Goal: Communication & Community: Connect with others

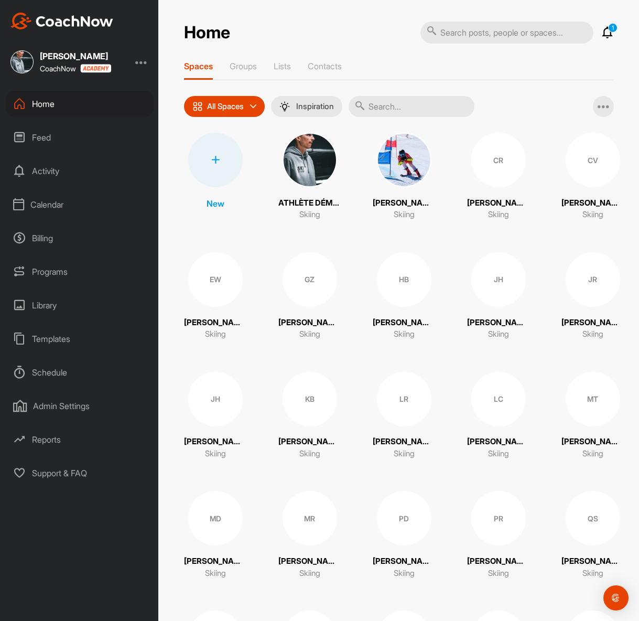
click at [606, 29] on icon at bounding box center [608, 32] width 13 height 13
click at [607, 34] on icon at bounding box center [608, 32] width 13 height 13
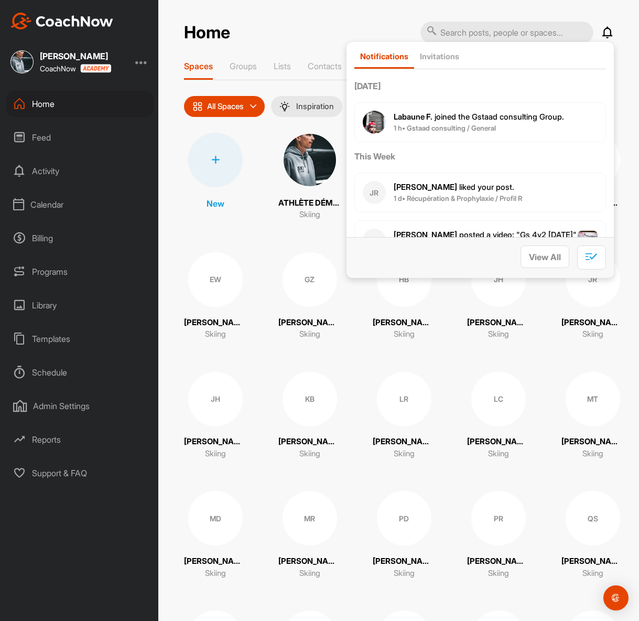
click at [552, 122] on p "Labaune F. joined the Gstaad consulting Group." at bounding box center [479, 117] width 170 height 12
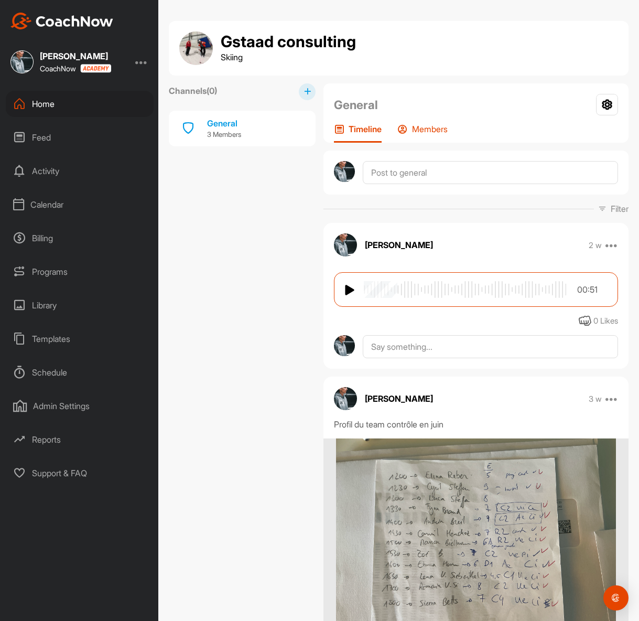
click at [425, 129] on p "Members" at bounding box center [430, 129] width 36 height 10
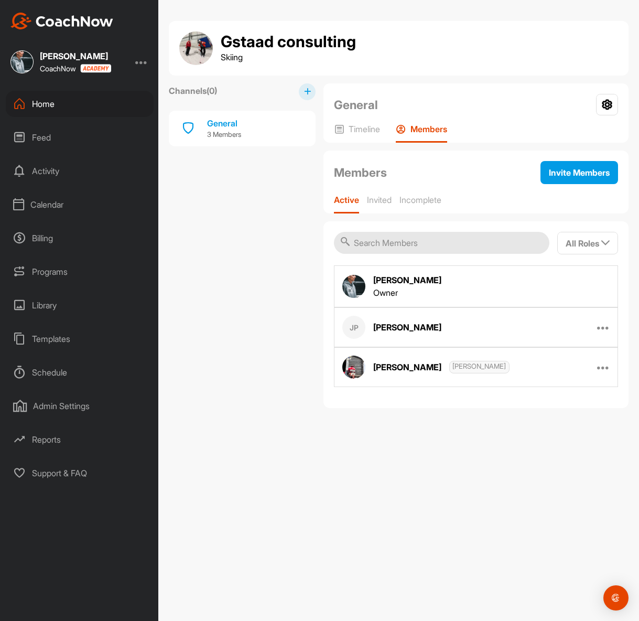
click at [404, 326] on div "Jan Perren" at bounding box center [408, 327] width 68 height 13
click at [602, 372] on icon at bounding box center [603, 367] width 13 height 13
click at [483, 371] on span "Fred Labaune" at bounding box center [480, 367] width 60 height 13
click at [350, 134] on p "Timeline" at bounding box center [364, 129] width 31 height 10
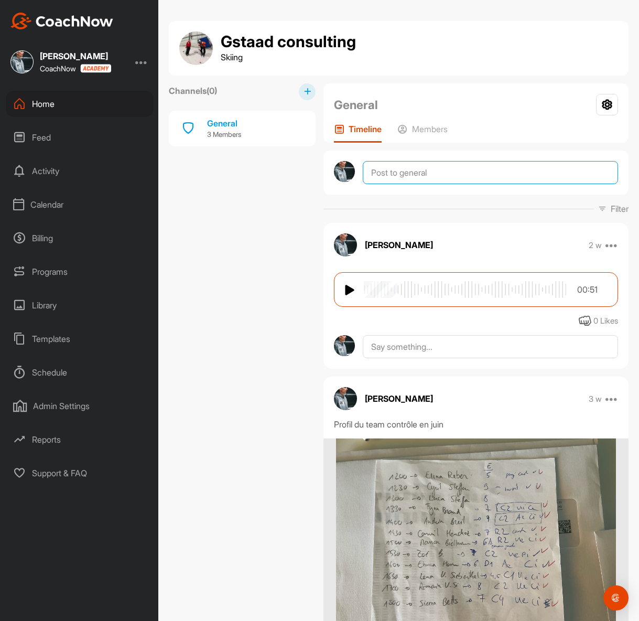
click at [434, 171] on textarea at bounding box center [490, 172] width 255 height 23
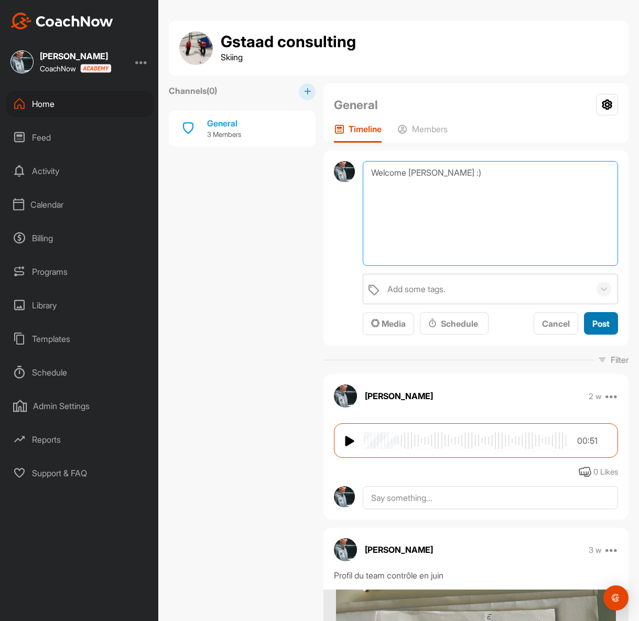
type textarea "Welcome Fred Labaune :)"
click at [594, 328] on span "Post" at bounding box center [601, 323] width 17 height 10
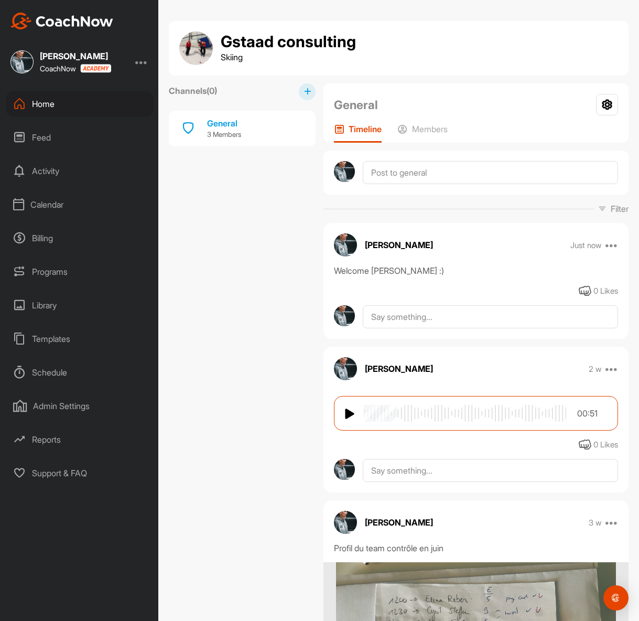
click at [68, 103] on div "Home" at bounding box center [80, 104] width 148 height 26
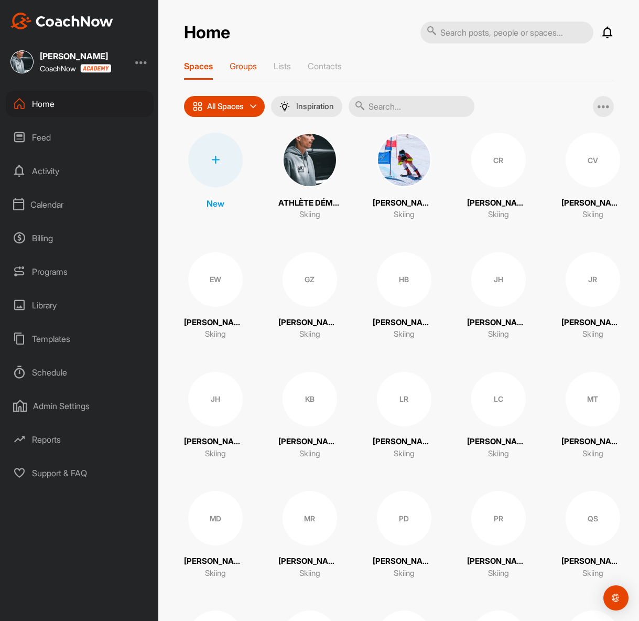
click at [246, 70] on p "Groups" at bounding box center [243, 66] width 27 height 10
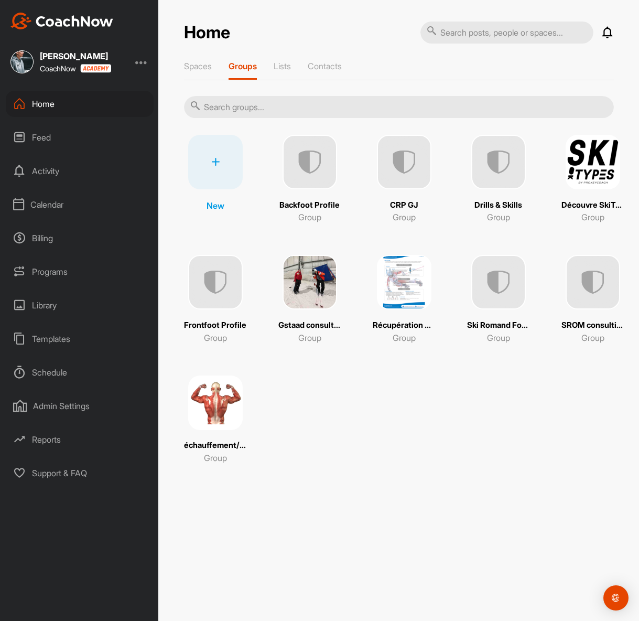
click at [496, 294] on img at bounding box center [499, 282] width 55 height 55
click at [599, 308] on img at bounding box center [593, 282] width 55 height 55
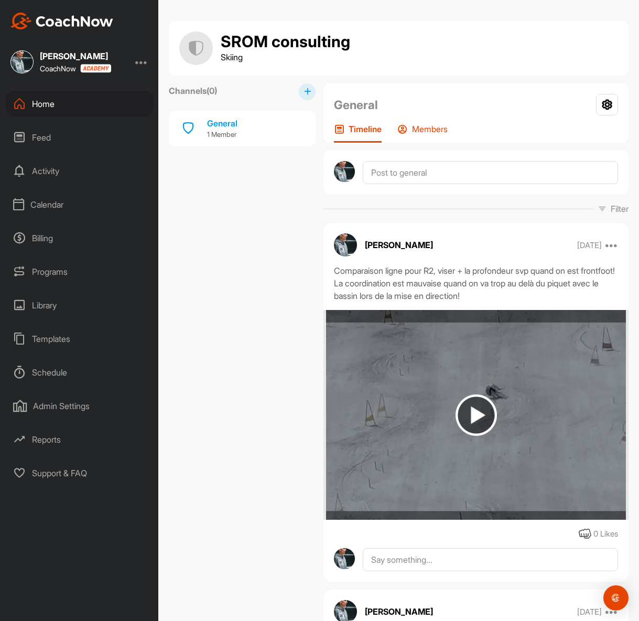
click at [437, 135] on div "Members" at bounding box center [423, 133] width 50 height 19
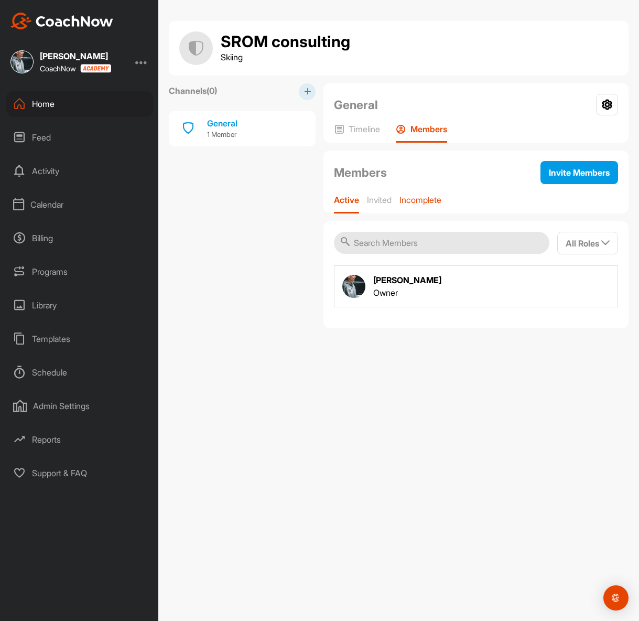
click at [412, 198] on p "Incomplete" at bounding box center [421, 200] width 42 height 10
click at [376, 200] on p "Invited" at bounding box center [378, 200] width 25 height 10
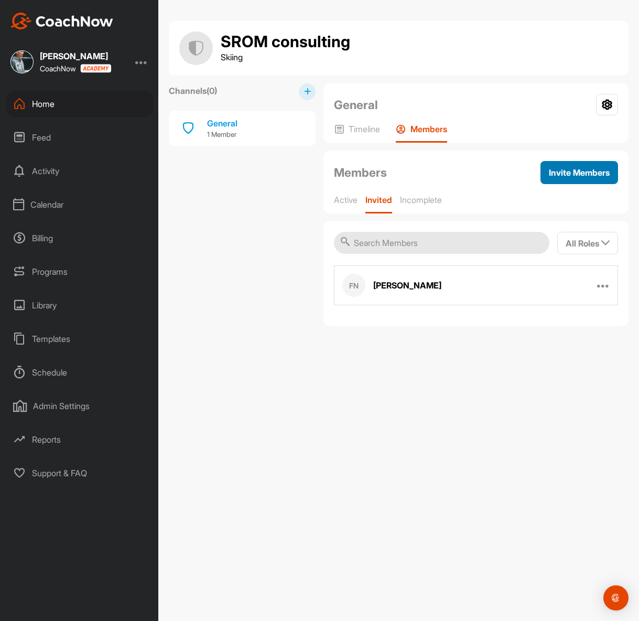
click at [583, 171] on span "Invite Members" at bounding box center [579, 172] width 61 height 10
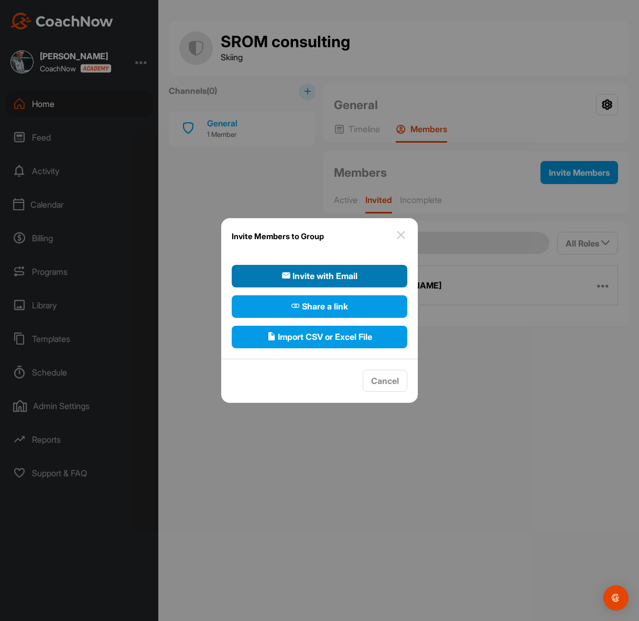
click at [363, 276] on button "Invite with Email" at bounding box center [320, 276] width 176 height 23
select select"] "player"
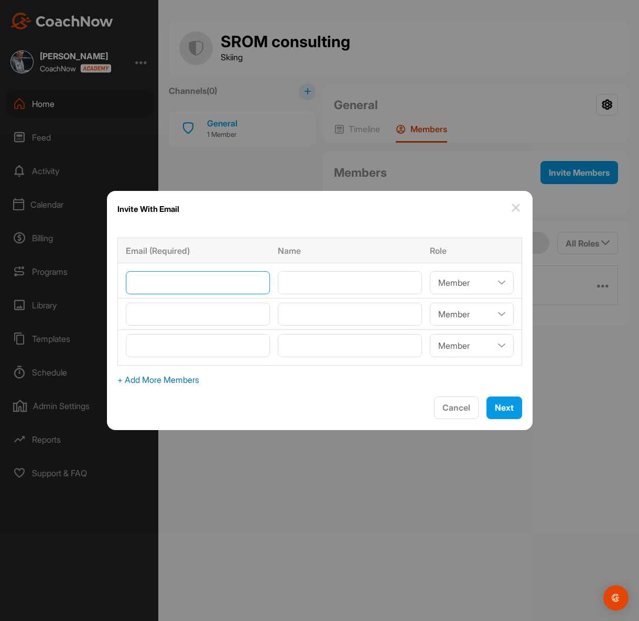
click at [239, 282] on input"] "email" at bounding box center [198, 282] width 144 height 23
paste input"] "oliverpsmith@orange.fr"
type input"] "oliverpsmith@orange.fr"
click at [304, 284] on input"] "text" at bounding box center [350, 282] width 144 height 23
type input"] "I"
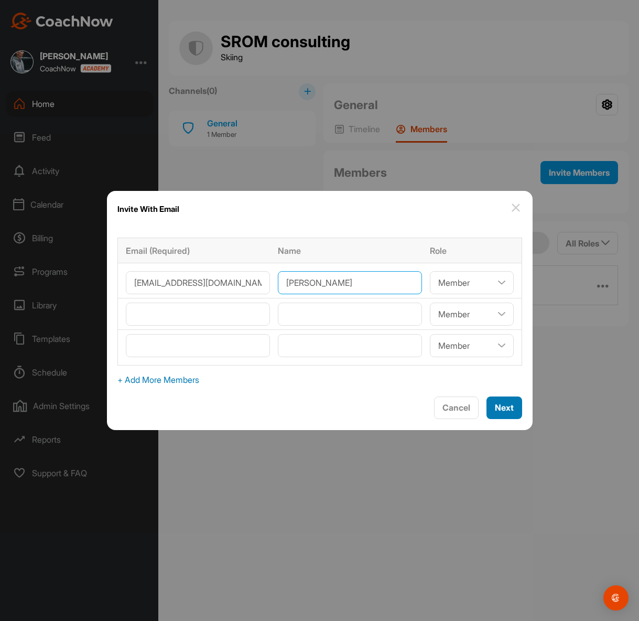
type input"] "Oliver Smith"
click at [495, 403] on span "Next" at bounding box center [504, 407] width 19 height 10
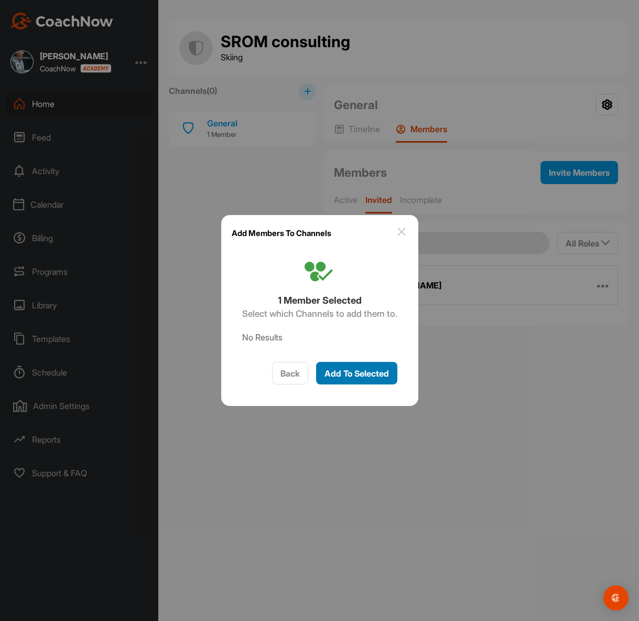
click at [385, 378] on span "Add To Selected" at bounding box center [357, 373] width 65 height 10
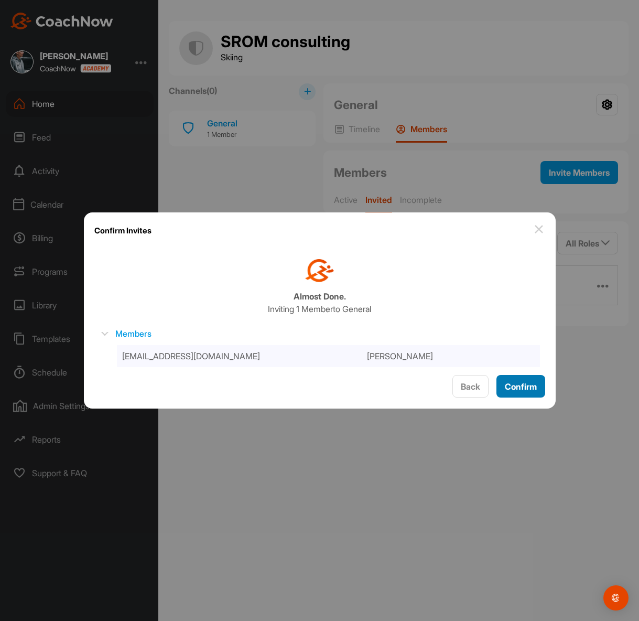
click at [523, 385] on span "Confirm" at bounding box center [521, 386] width 32 height 10
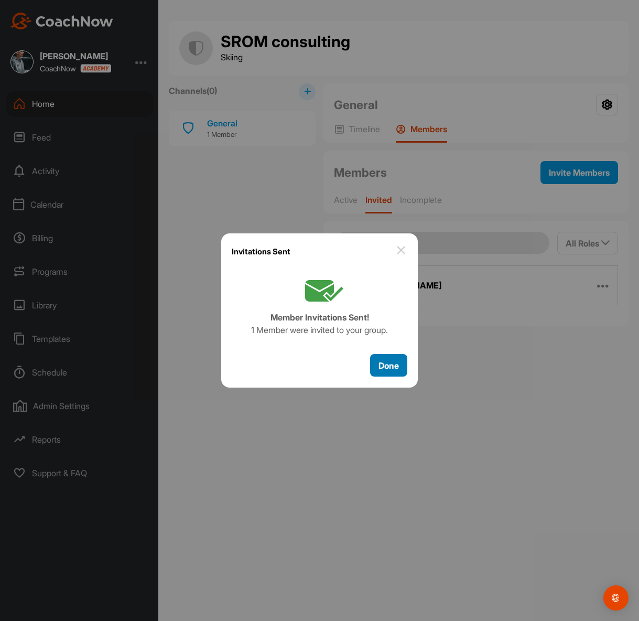
click at [388, 368] on span "Done" at bounding box center [389, 365] width 20 height 10
